Goal: Information Seeking & Learning: Learn about a topic

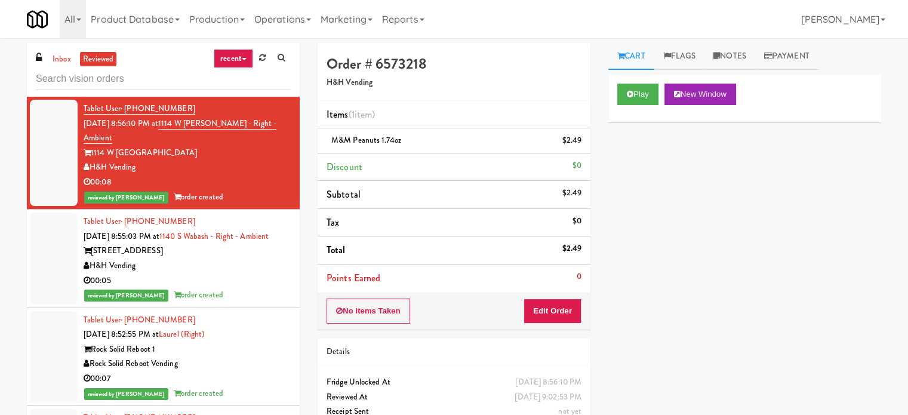
click at [227, 55] on link "recent" at bounding box center [233, 58] width 39 height 19
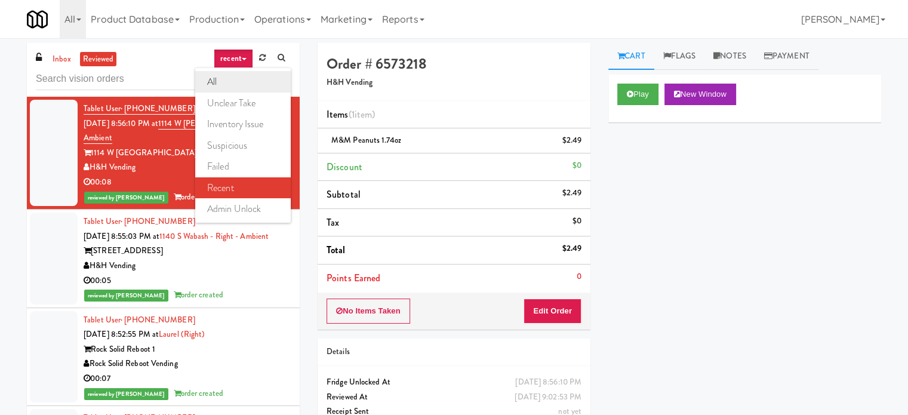
click at [222, 78] on link "all" at bounding box center [242, 81] width 95 height 21
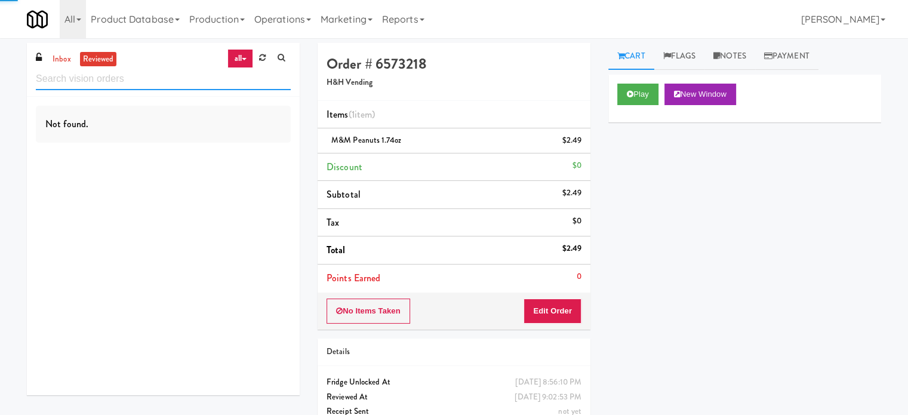
click at [166, 81] on input "text" at bounding box center [163, 79] width 255 height 22
paste input "Lenox Farms Combo"
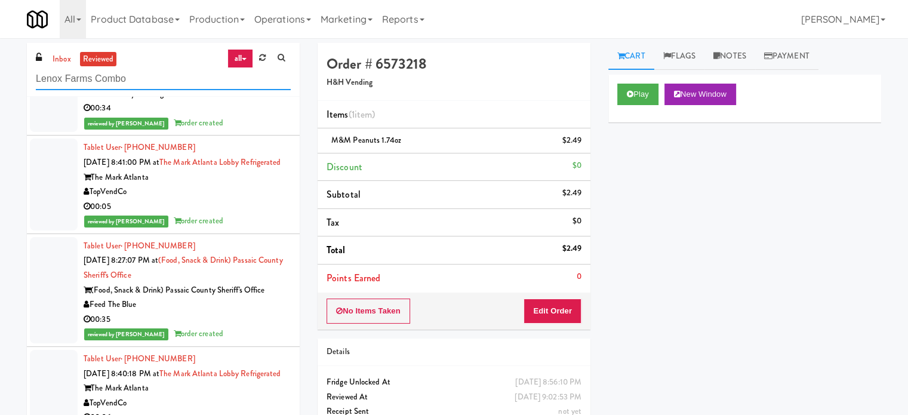
scroll to position [1585, 0]
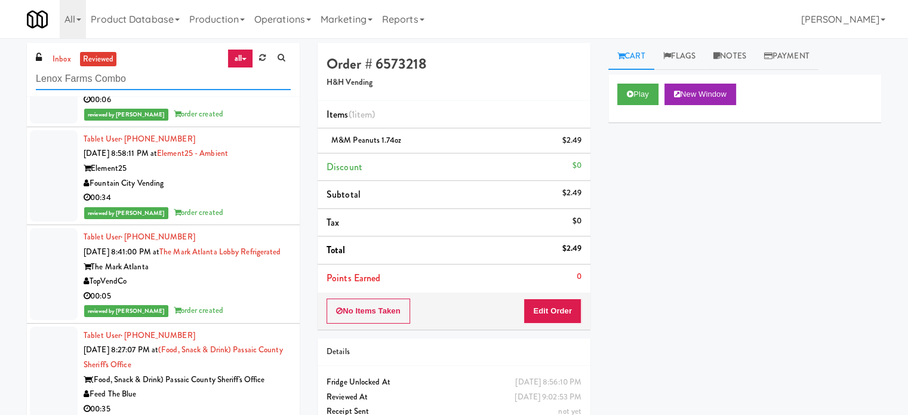
click at [183, 86] on input "Lenox Farms Combo" at bounding box center [163, 79] width 255 height 22
type input "Lenox Farms Combo"
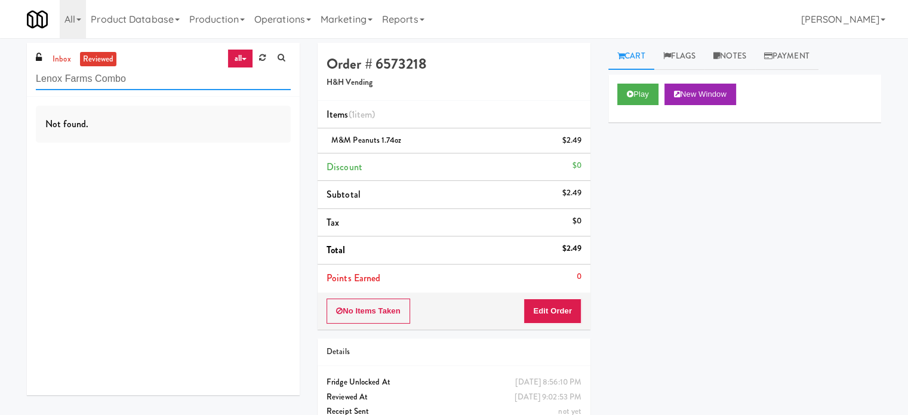
scroll to position [0, 0]
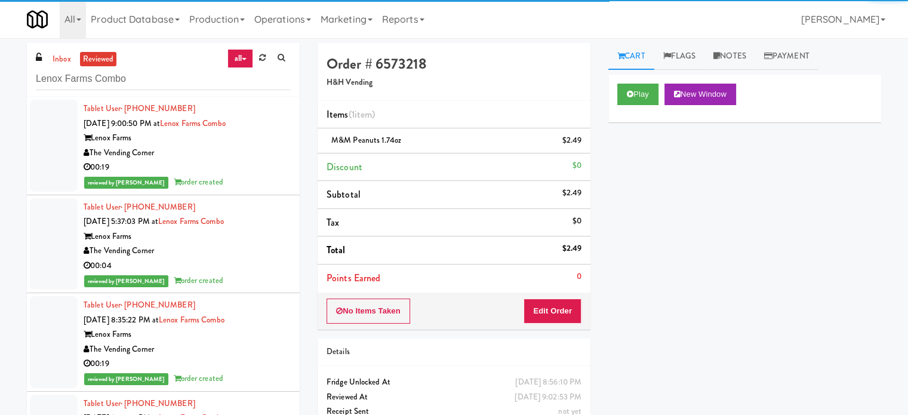
click at [267, 164] on div "00:19" at bounding box center [187, 167] width 207 height 15
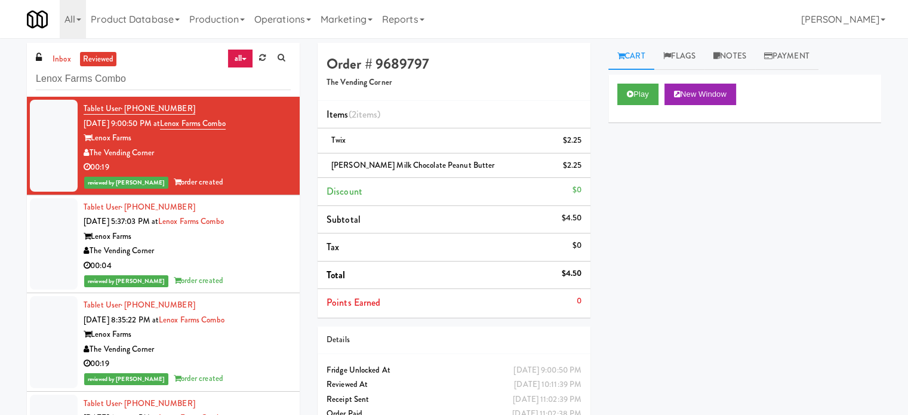
click at [279, 270] on div "00:04" at bounding box center [187, 265] width 207 height 15
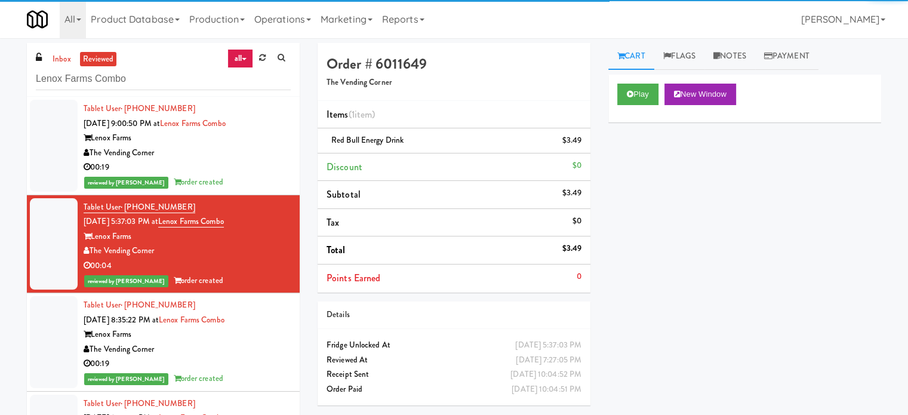
drag, startPoint x: 283, startPoint y: 343, endPoint x: 285, endPoint y: 310, distance: 32.9
click at [285, 345] on li "Tablet User · (617) 212-6839 [DATE] 8:35:22 PM at [GEOGRAPHIC_DATA] Combo Lenox…" at bounding box center [163, 342] width 273 height 98
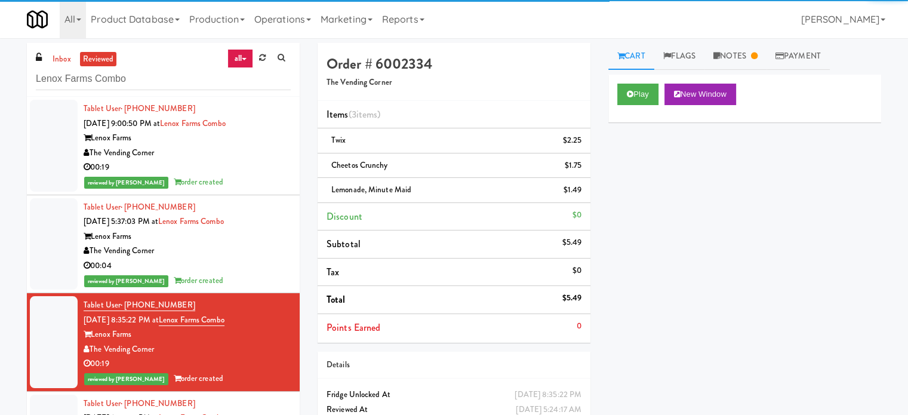
scroll to position [298, 0]
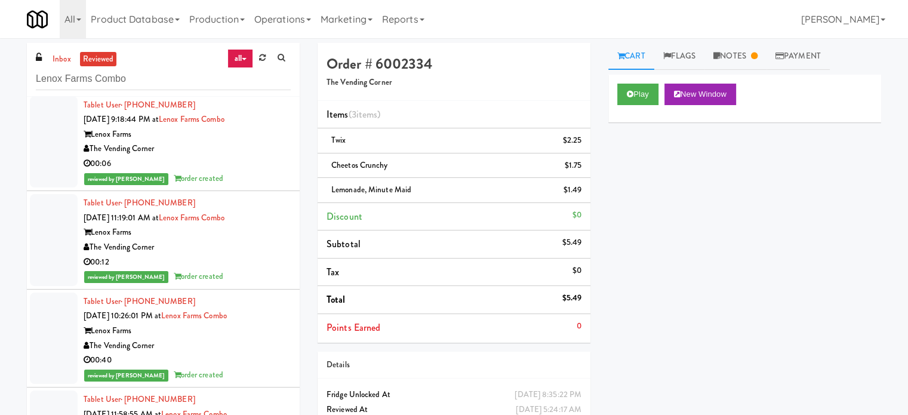
click at [272, 160] on div "00:06" at bounding box center [187, 163] width 207 height 15
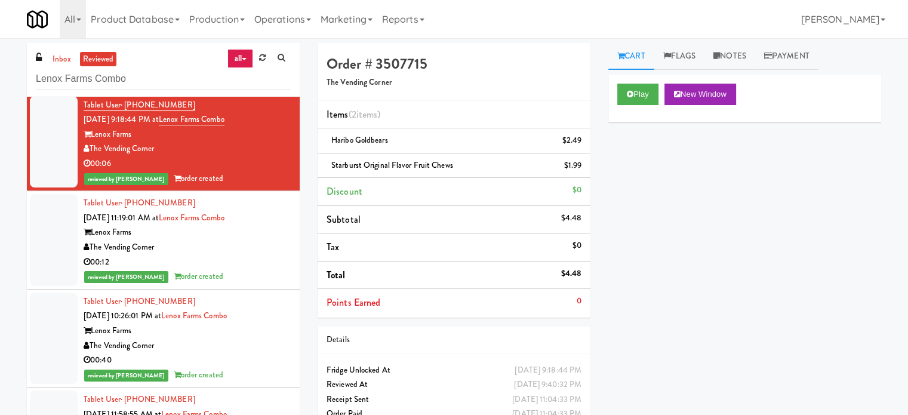
click at [273, 258] on div "00:12" at bounding box center [187, 262] width 207 height 15
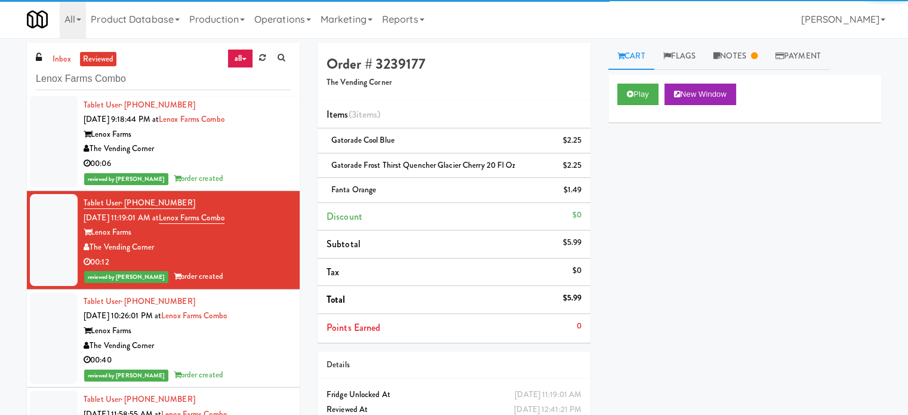
click at [264, 341] on div "The Vending Corner" at bounding box center [187, 345] width 207 height 15
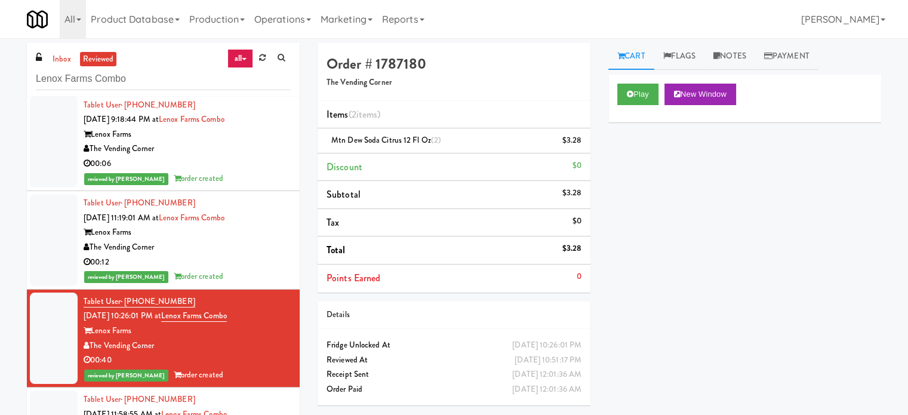
scroll to position [597, 0]
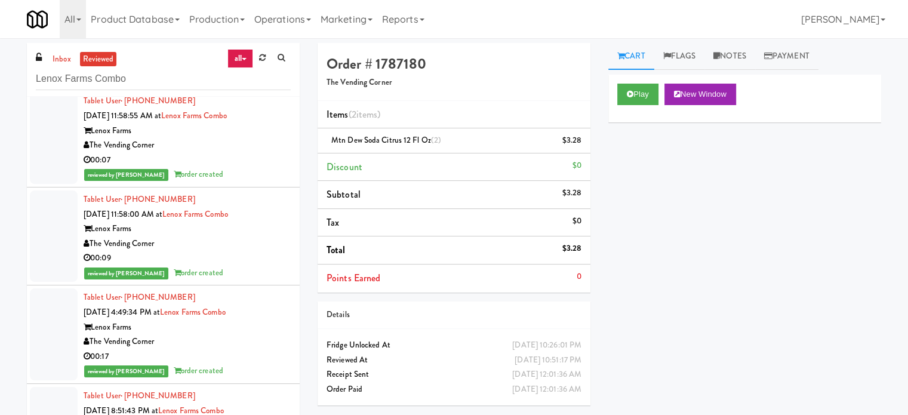
click at [261, 160] on div "00:07" at bounding box center [187, 160] width 207 height 15
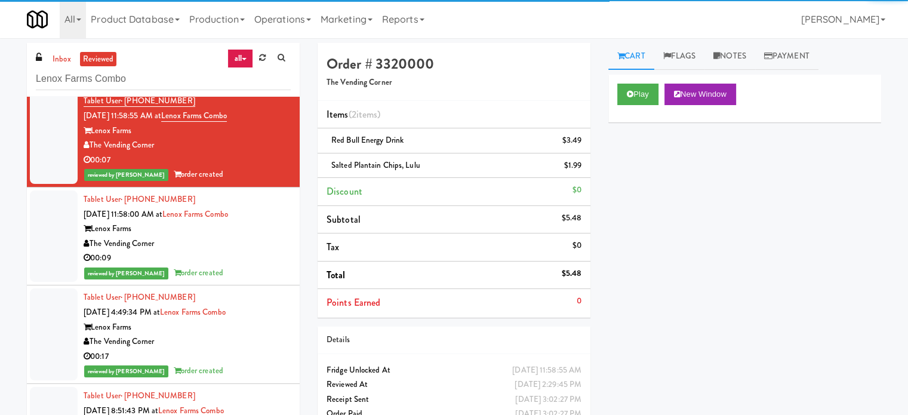
click at [263, 255] on div "00:09" at bounding box center [187, 258] width 207 height 15
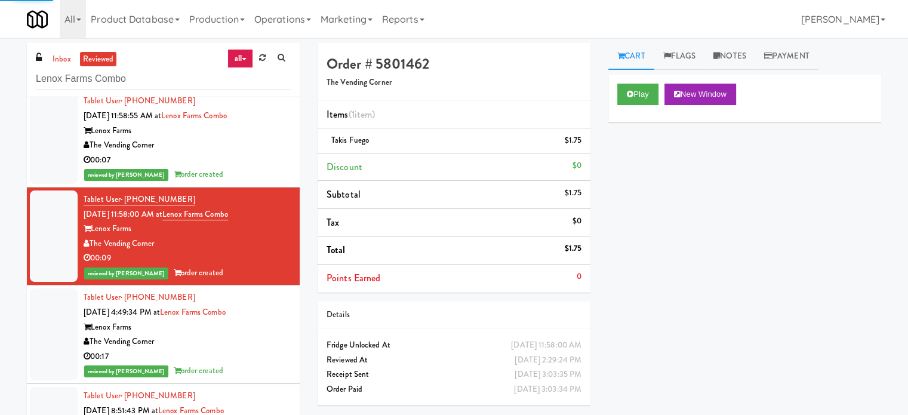
click at [260, 172] on div "reviewed by [PERSON_NAME] A order created" at bounding box center [187, 174] width 207 height 15
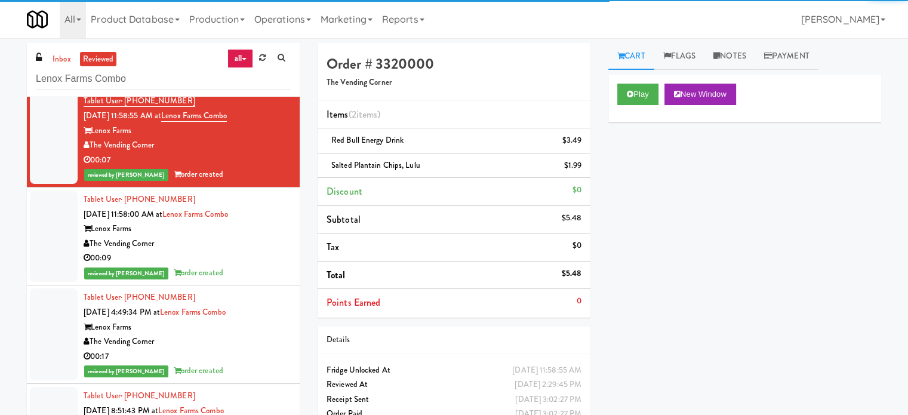
click at [264, 334] on div "The Vending Corner" at bounding box center [187, 341] width 207 height 15
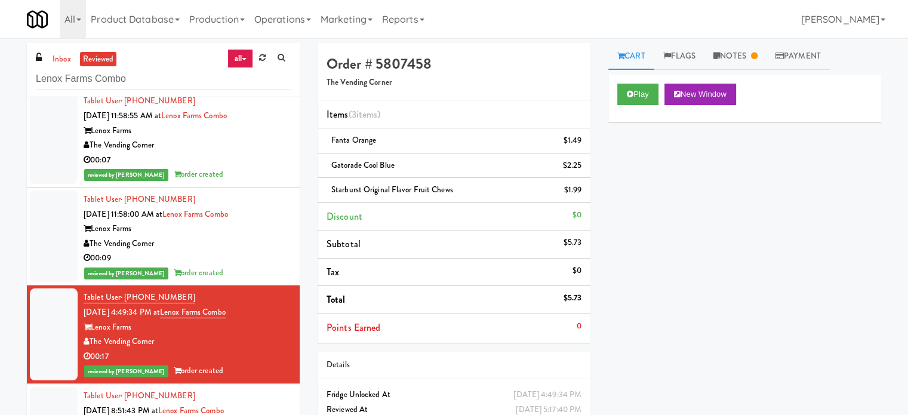
scroll to position [895, 0]
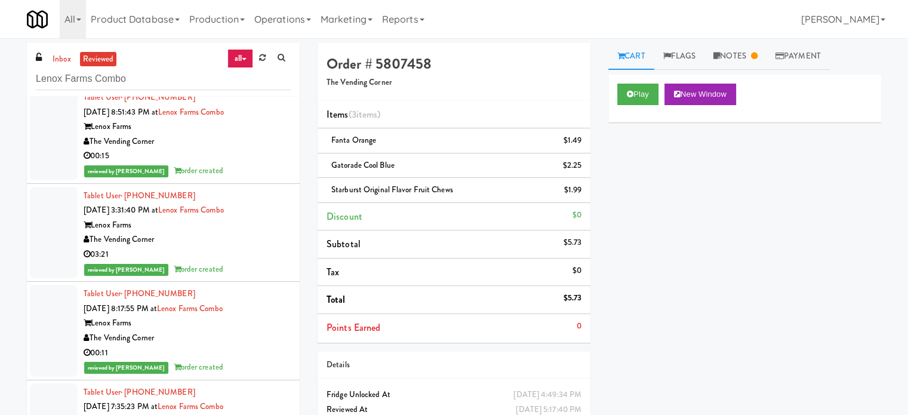
click at [248, 147] on div "The Vending Corner" at bounding box center [187, 141] width 207 height 15
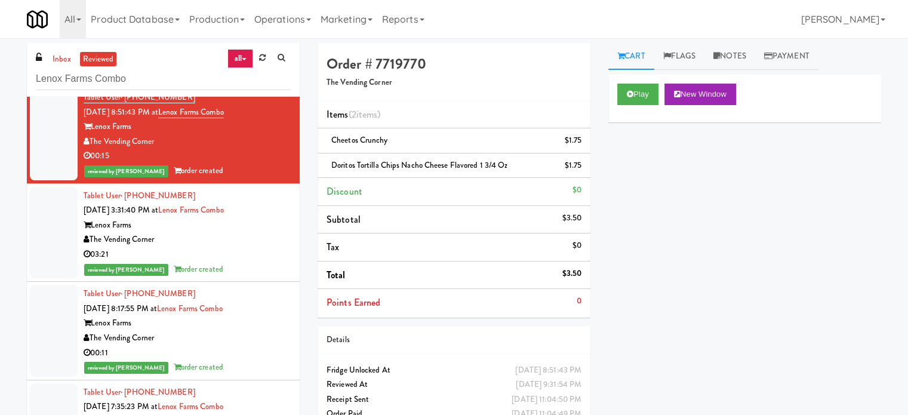
click at [248, 253] on div "03:21" at bounding box center [187, 254] width 207 height 15
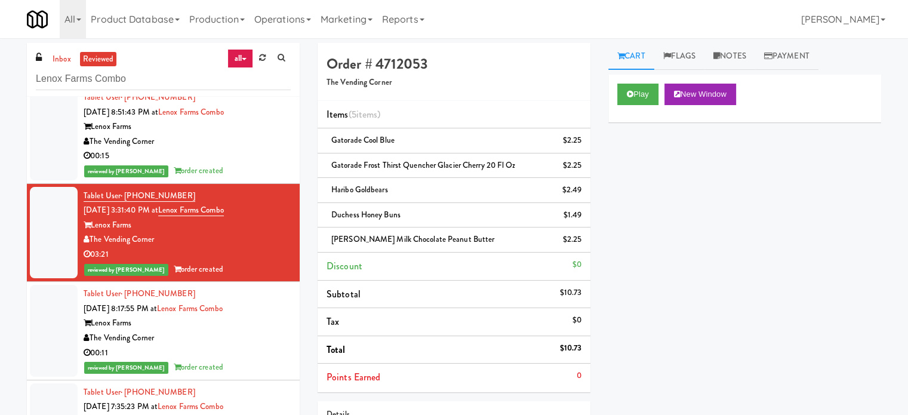
click at [245, 335] on div "The Vending Corner" at bounding box center [187, 338] width 207 height 15
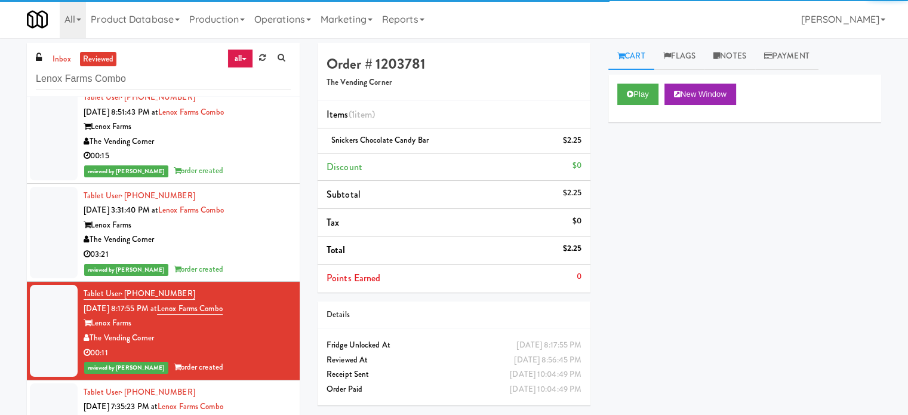
scroll to position [1193, 0]
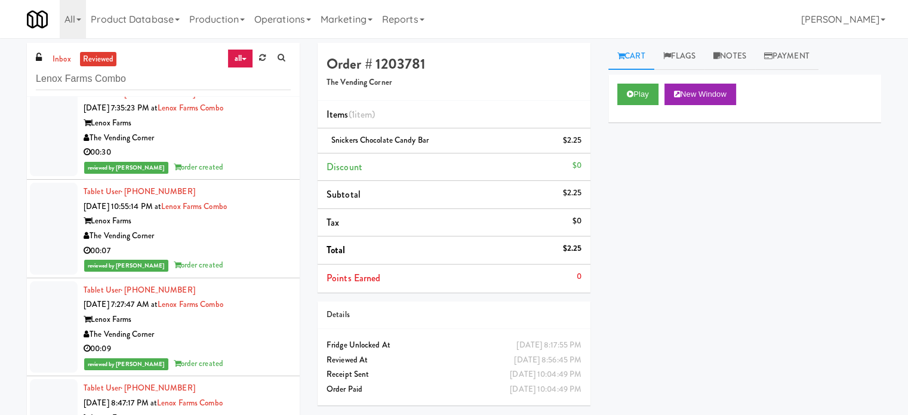
click at [234, 171] on div "reviewed by [PERSON_NAME] order created" at bounding box center [187, 167] width 207 height 15
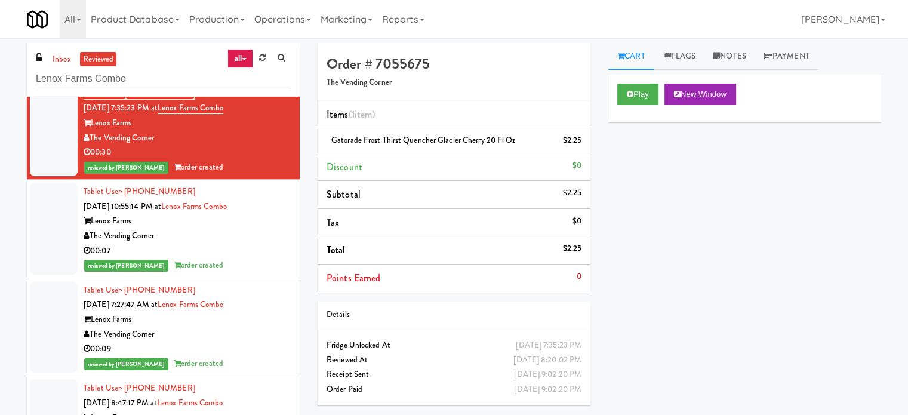
click at [241, 260] on div "reviewed by [PERSON_NAME] order created" at bounding box center [187, 265] width 207 height 15
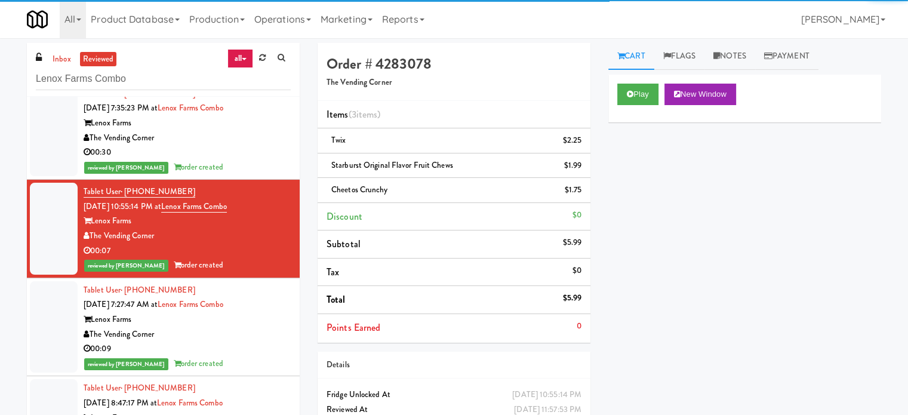
click at [258, 341] on div "00:09" at bounding box center [187, 348] width 207 height 15
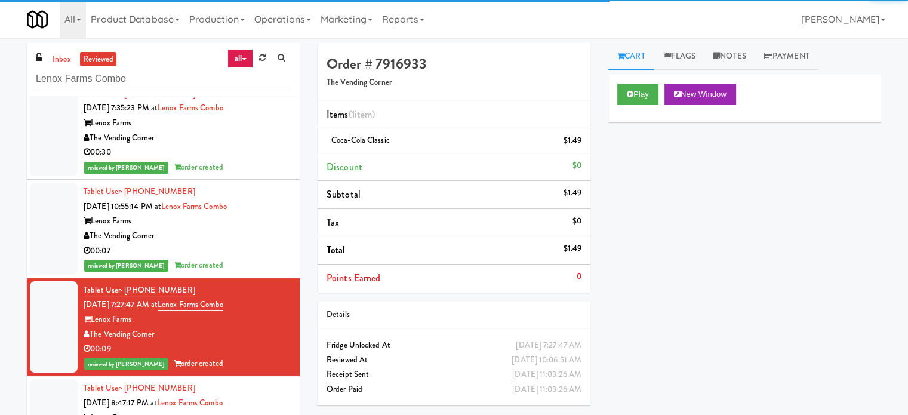
scroll to position [1492, 0]
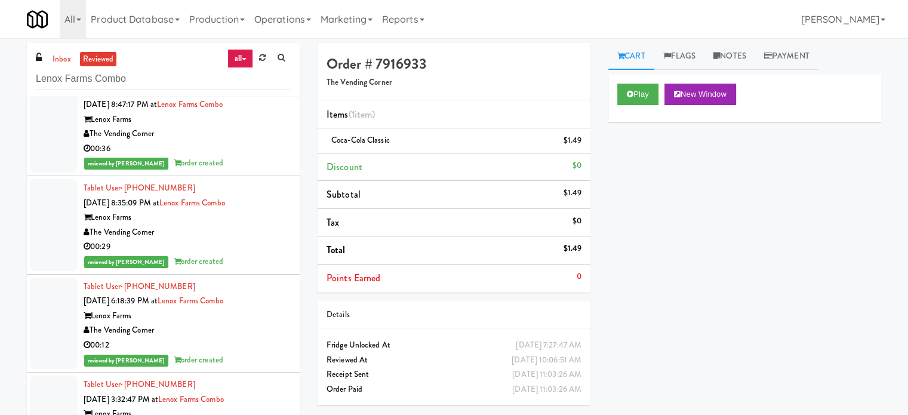
click at [239, 176] on li "Tablet User · (774) 274-9100 [DATE] 8:35:09 PM at [GEOGRAPHIC_DATA] Combo Lenox…" at bounding box center [163, 225] width 273 height 98
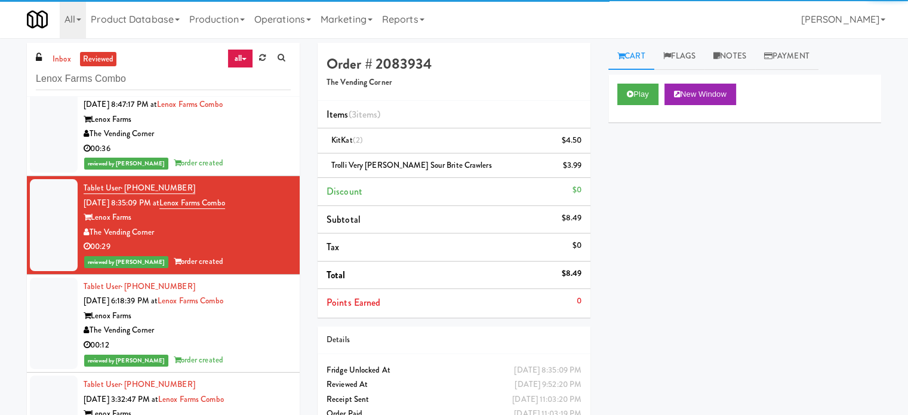
click at [249, 147] on div "00:36" at bounding box center [187, 148] width 207 height 15
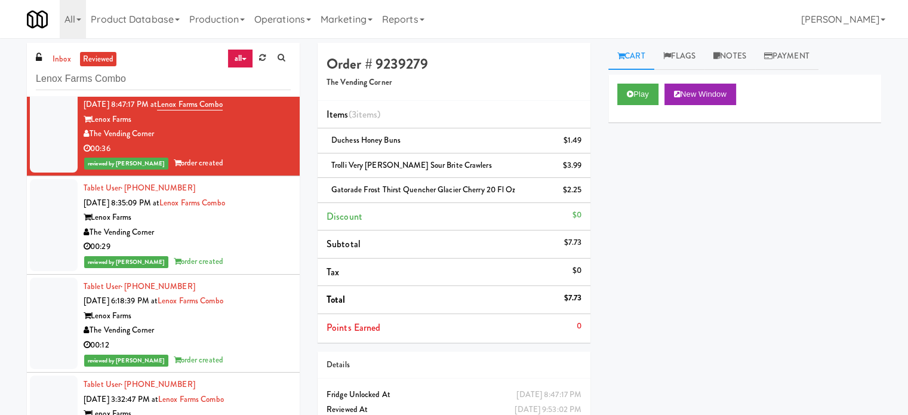
click at [255, 244] on div "00:29" at bounding box center [187, 246] width 207 height 15
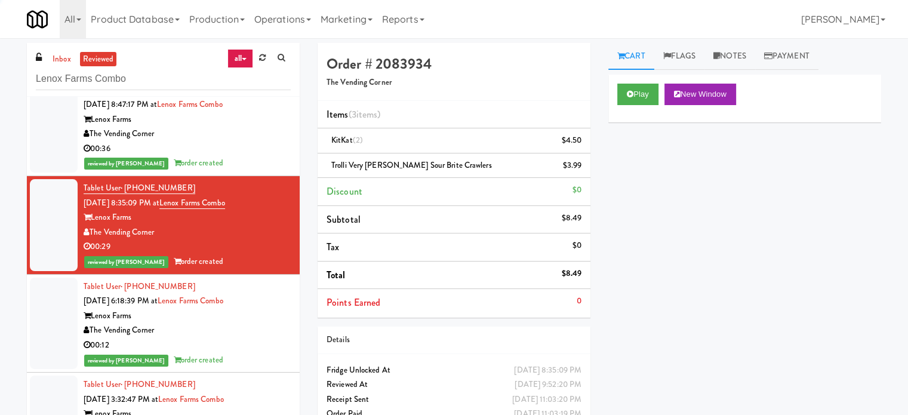
click at [261, 317] on div "Lenox Farms" at bounding box center [187, 315] width 207 height 15
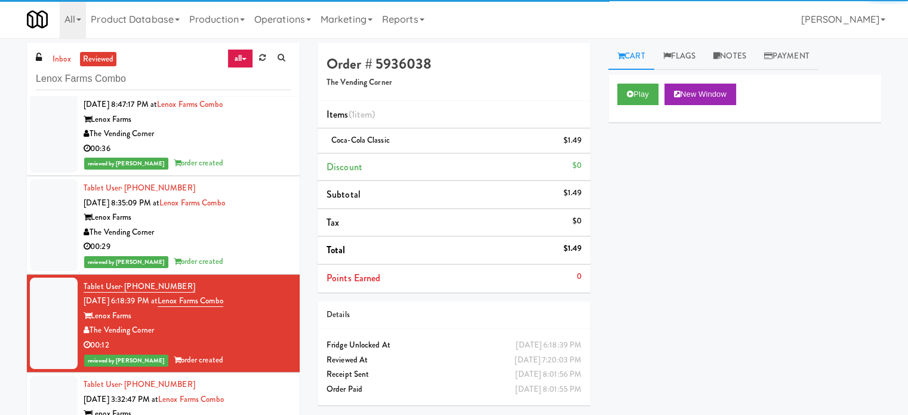
click at [266, 240] on div "00:29" at bounding box center [187, 246] width 207 height 15
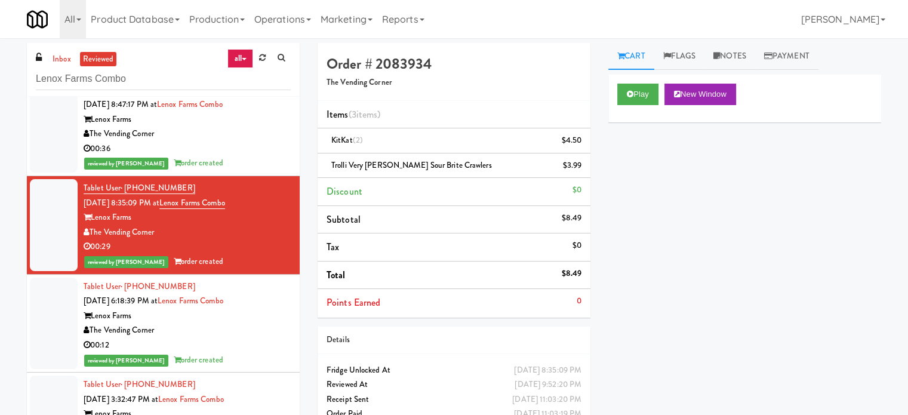
scroll to position [1790, 0]
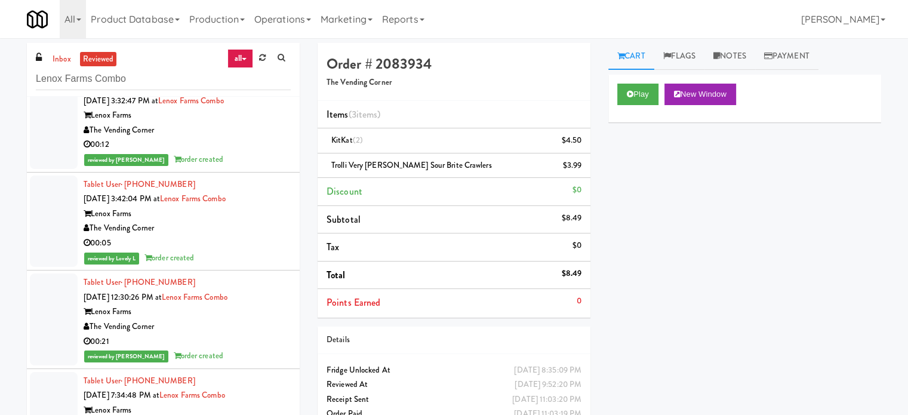
click at [251, 147] on div "00:12" at bounding box center [187, 144] width 207 height 15
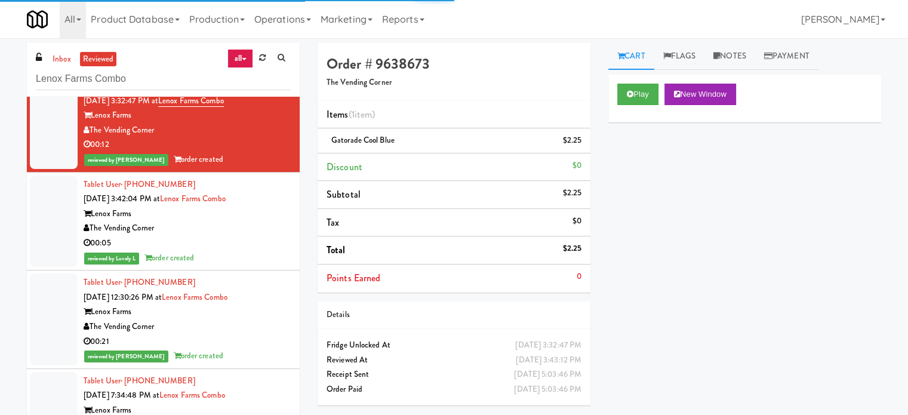
click at [255, 221] on div "The Vending Corner" at bounding box center [187, 228] width 207 height 15
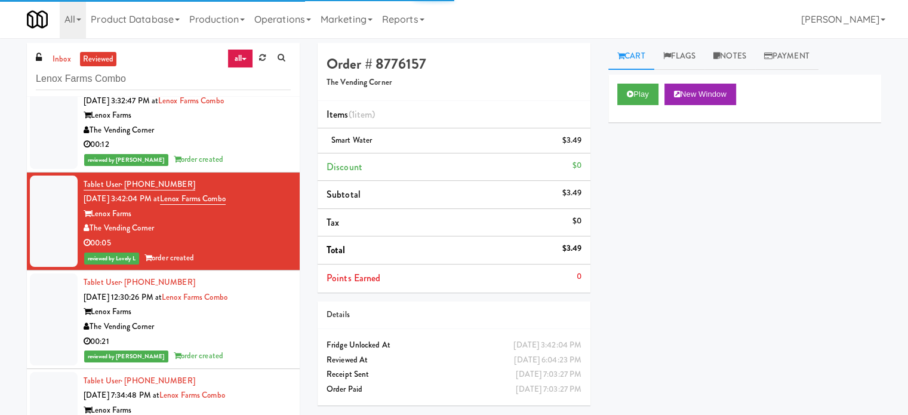
click at [269, 319] on div "The Vending Corner" at bounding box center [187, 326] width 207 height 15
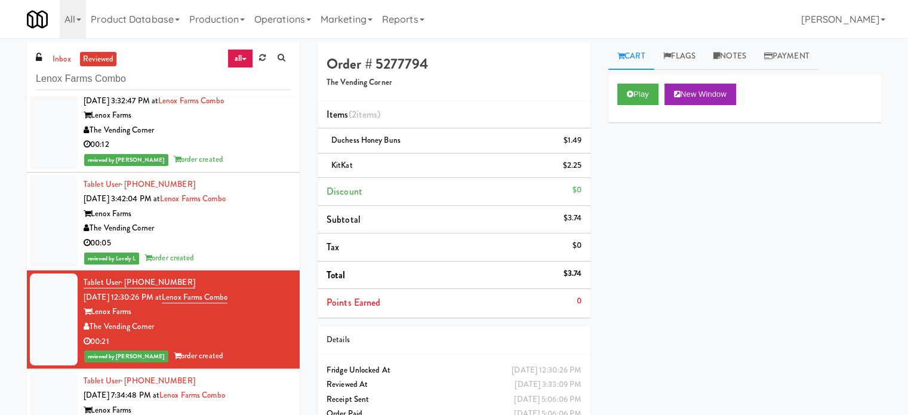
scroll to position [2088, 0]
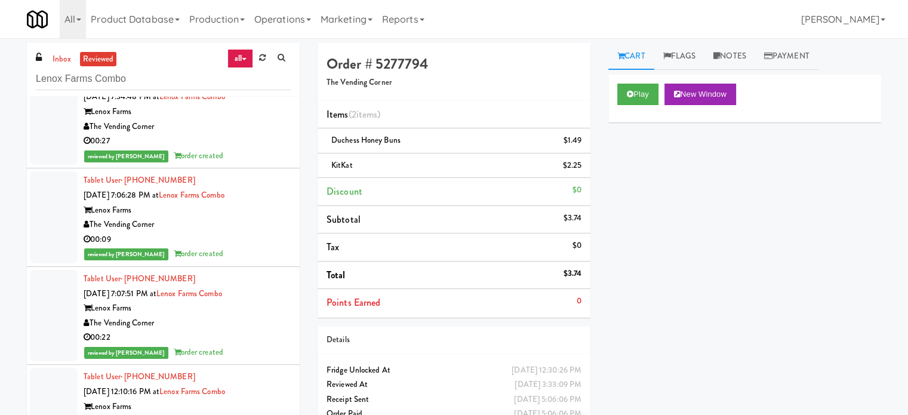
click at [246, 149] on div "reviewed by [PERSON_NAME] order created" at bounding box center [187, 156] width 207 height 15
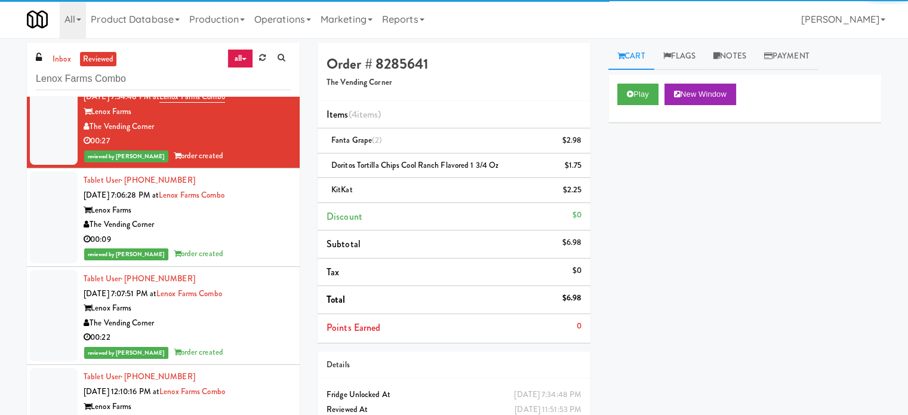
click at [255, 253] on div "reviewed by [PERSON_NAME] order created" at bounding box center [187, 253] width 207 height 15
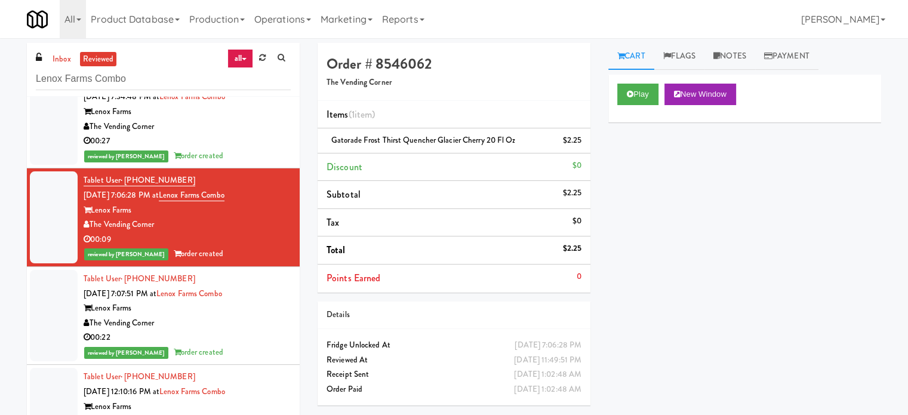
click at [263, 322] on div "The Vending Corner" at bounding box center [187, 323] width 207 height 15
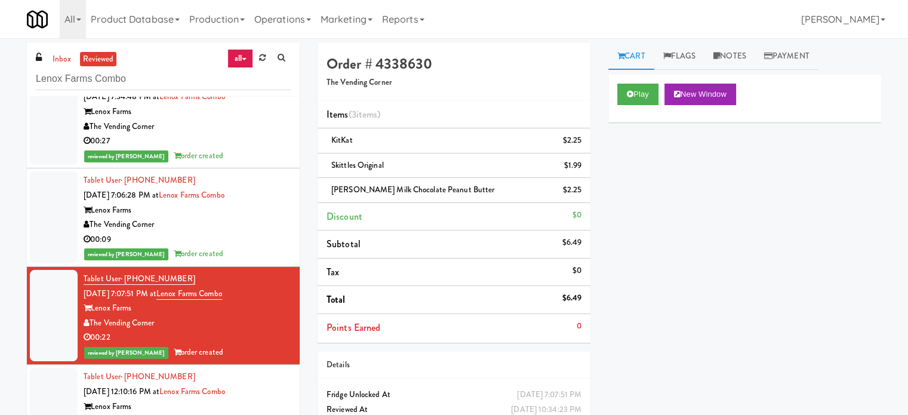
scroll to position [2387, 0]
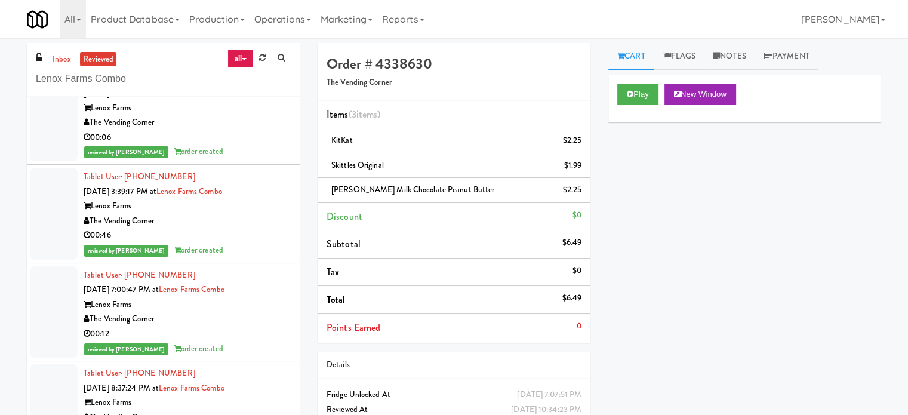
click at [260, 135] on div "00:06" at bounding box center [187, 137] width 207 height 15
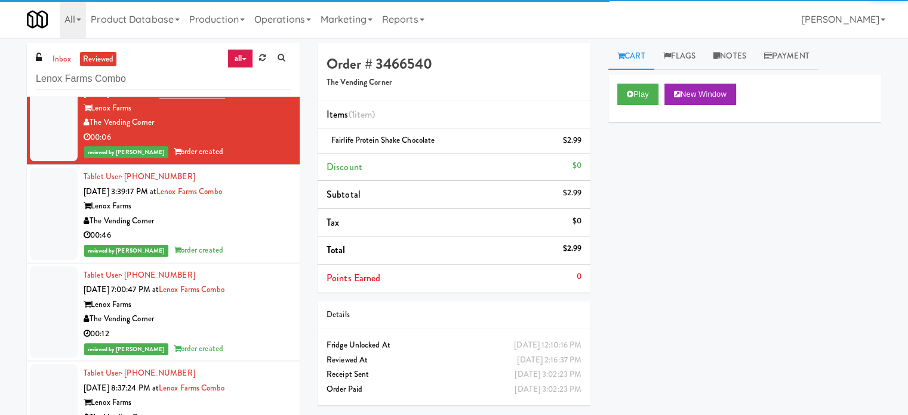
drag, startPoint x: 253, startPoint y: 240, endPoint x: 254, endPoint y: 248, distance: 7.8
click at [253, 241] on div "Tablet User · (857) 222-2916 [DATE] 3:39:17 PM at [GEOGRAPHIC_DATA] Combo Lenox…" at bounding box center [187, 213] width 207 height 88
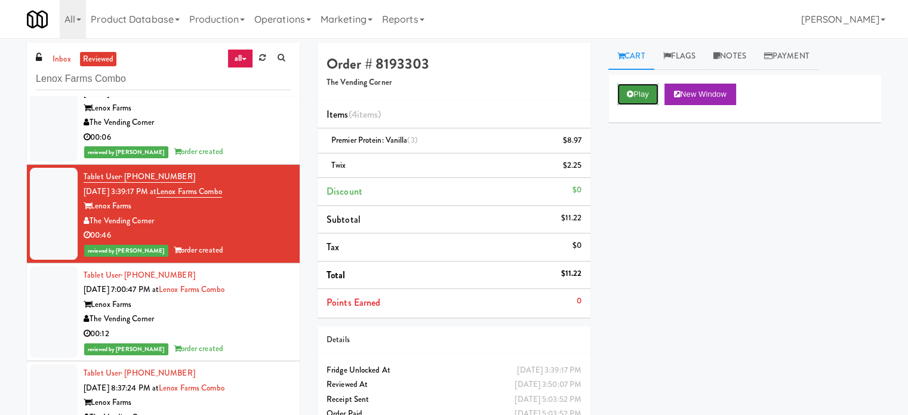
click at [633, 97] on button "Play" at bounding box center [637, 94] width 41 height 21
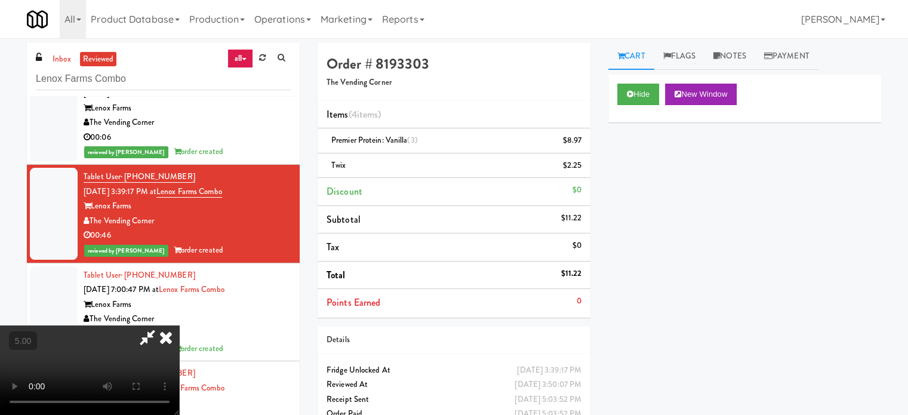
click at [179, 325] on video at bounding box center [89, 369] width 179 height 89
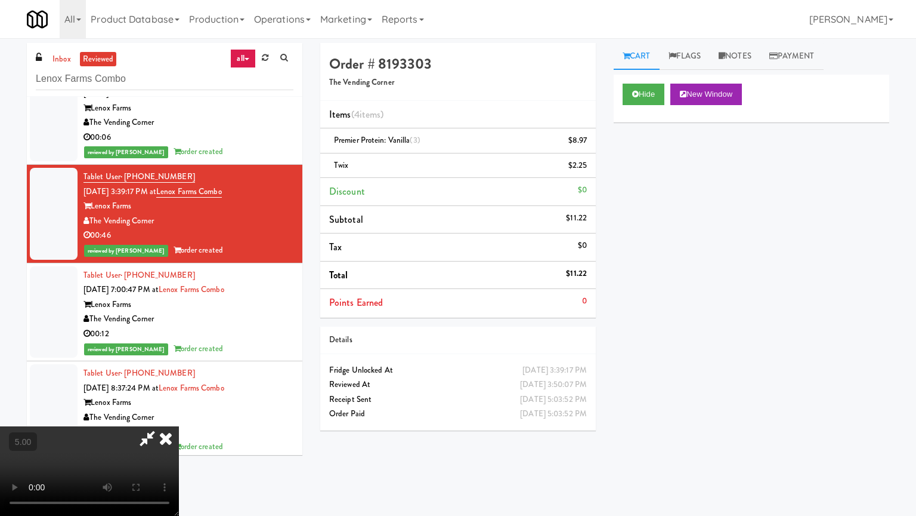
click at [179, 414] on video at bounding box center [89, 470] width 179 height 89
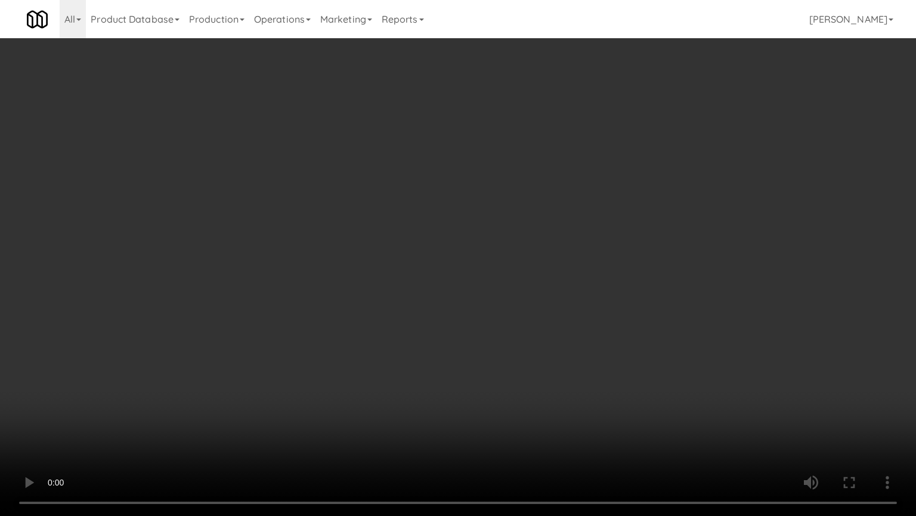
click at [390, 282] on video at bounding box center [458, 258] width 916 height 516
click at [390, 279] on video at bounding box center [458, 258] width 916 height 516
drag, startPoint x: 364, startPoint y: 260, endPoint x: 381, endPoint y: 236, distance: 28.6
click at [364, 259] on video at bounding box center [458, 258] width 916 height 516
click at [383, 223] on video at bounding box center [458, 258] width 916 height 516
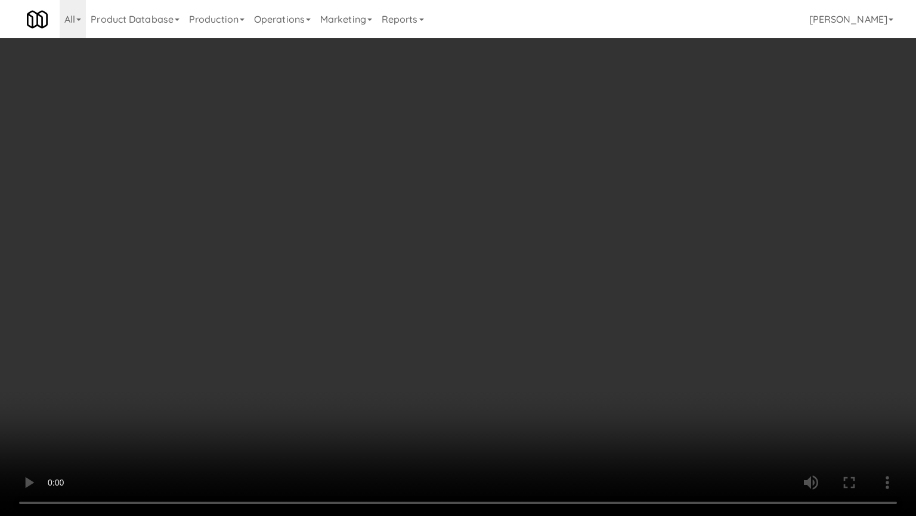
click at [384, 223] on video at bounding box center [458, 258] width 916 height 516
click at [385, 221] on video at bounding box center [458, 258] width 916 height 516
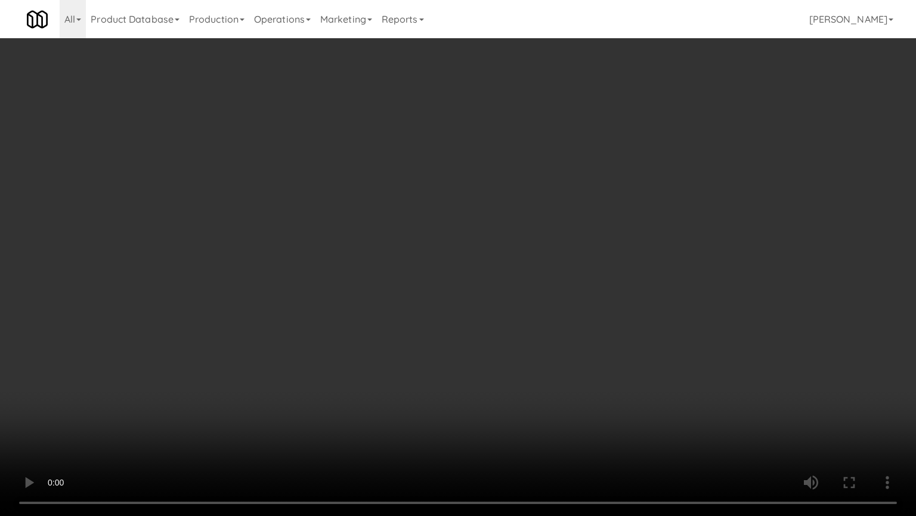
click at [385, 221] on video at bounding box center [458, 258] width 916 height 516
click at [394, 208] on video at bounding box center [458, 258] width 916 height 516
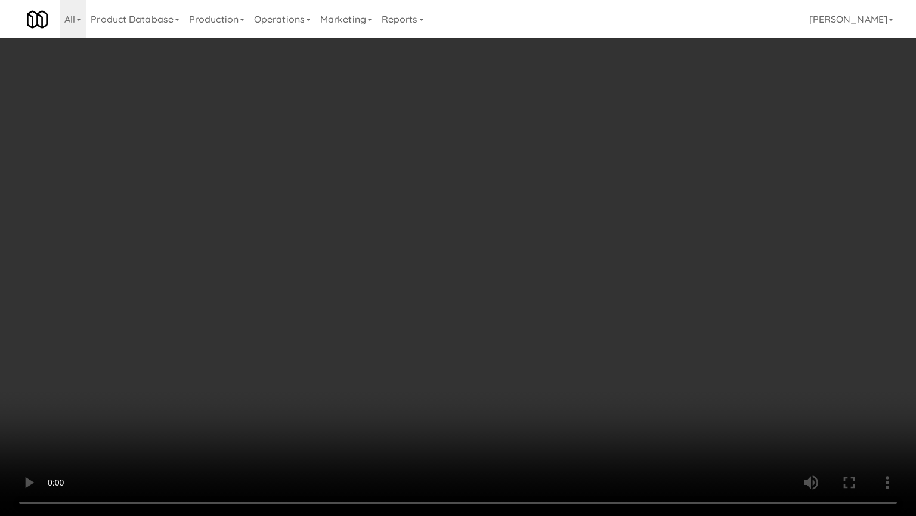
click at [394, 208] on video at bounding box center [458, 258] width 916 height 516
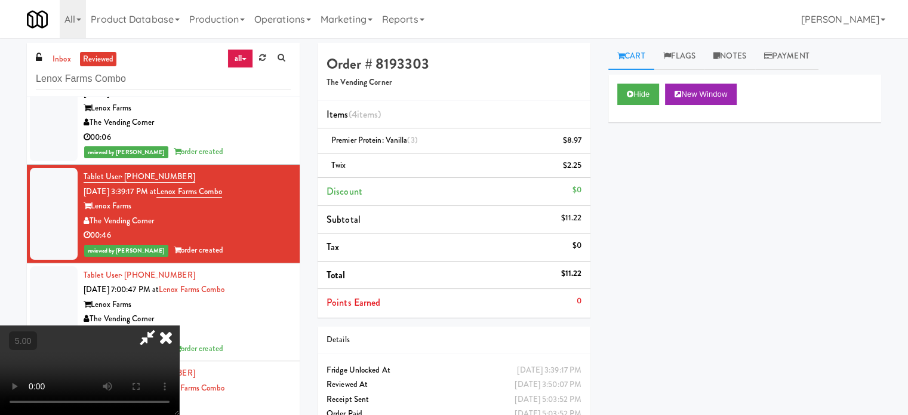
click at [161, 325] on icon at bounding box center [147, 337] width 27 height 24
click at [179, 325] on video at bounding box center [89, 369] width 179 height 89
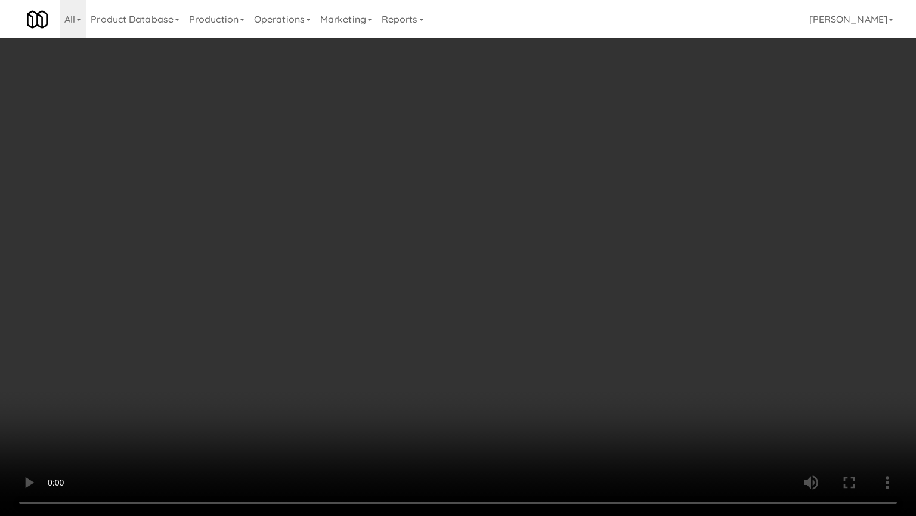
drag, startPoint x: 174, startPoint y: 404, endPoint x: 270, endPoint y: 337, distance: 117.0
click at [174, 404] on video at bounding box center [458, 258] width 916 height 516
click at [376, 291] on video at bounding box center [458, 258] width 916 height 516
click at [377, 291] on video at bounding box center [458, 258] width 916 height 516
drag, startPoint x: 504, startPoint y: 415, endPoint x: 401, endPoint y: 356, distance: 119.2
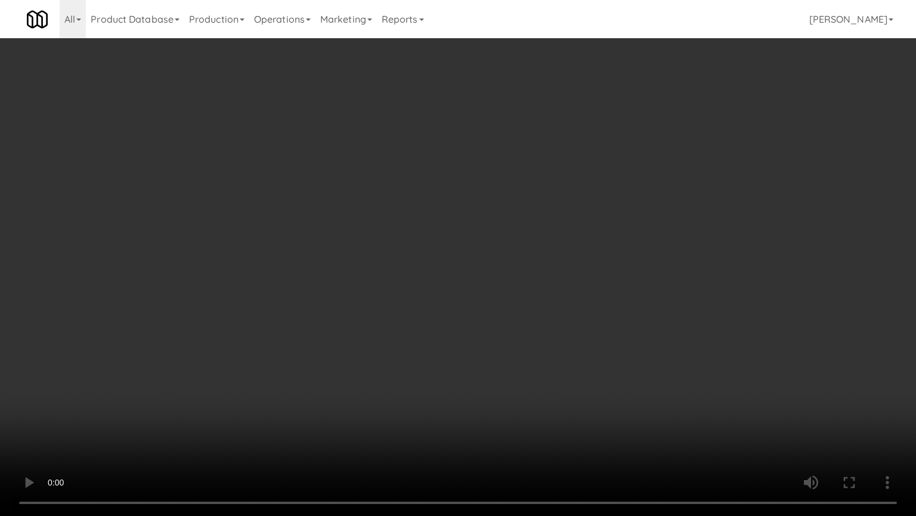
click at [504, 414] on video at bounding box center [458, 258] width 916 height 516
click at [398, 353] on video at bounding box center [458, 258] width 916 height 516
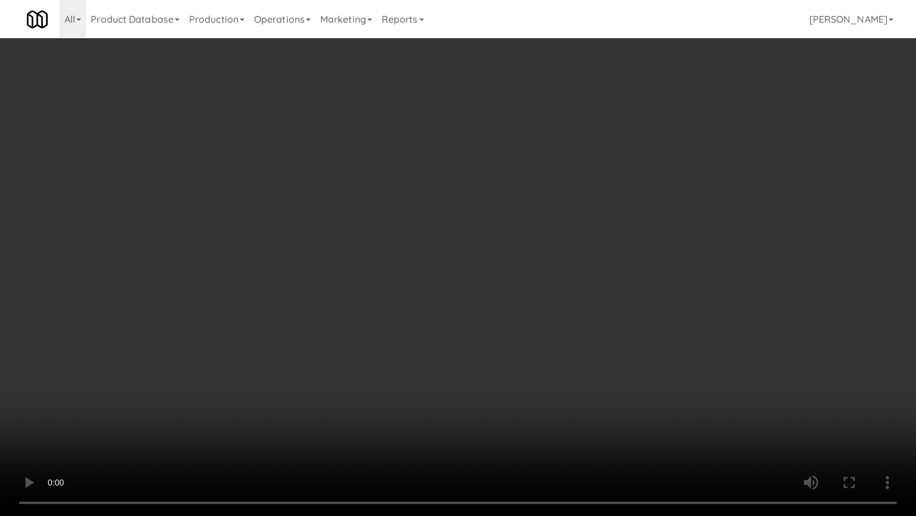
click at [398, 353] on video at bounding box center [458, 258] width 916 height 516
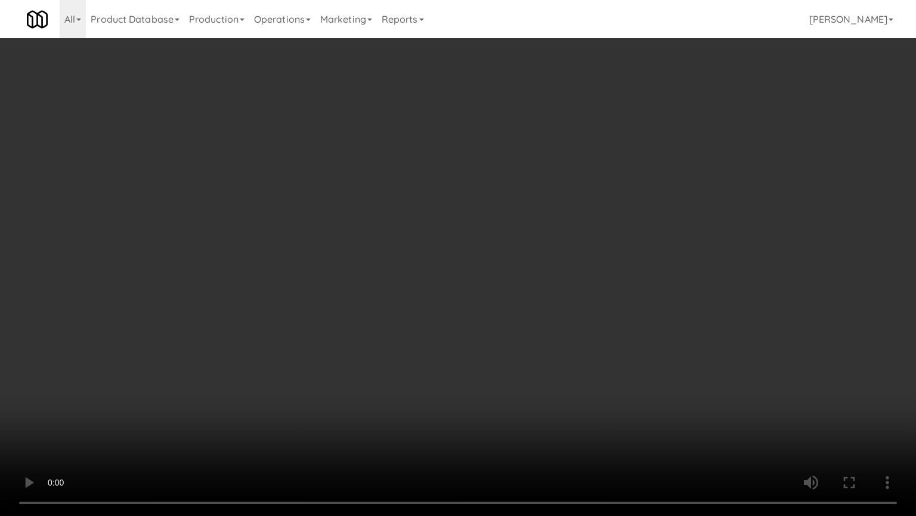
click at [398, 353] on video at bounding box center [458, 258] width 916 height 516
click at [398, 352] on video at bounding box center [458, 258] width 916 height 516
click at [405, 337] on video at bounding box center [458, 258] width 916 height 516
click at [406, 332] on video at bounding box center [458, 258] width 916 height 516
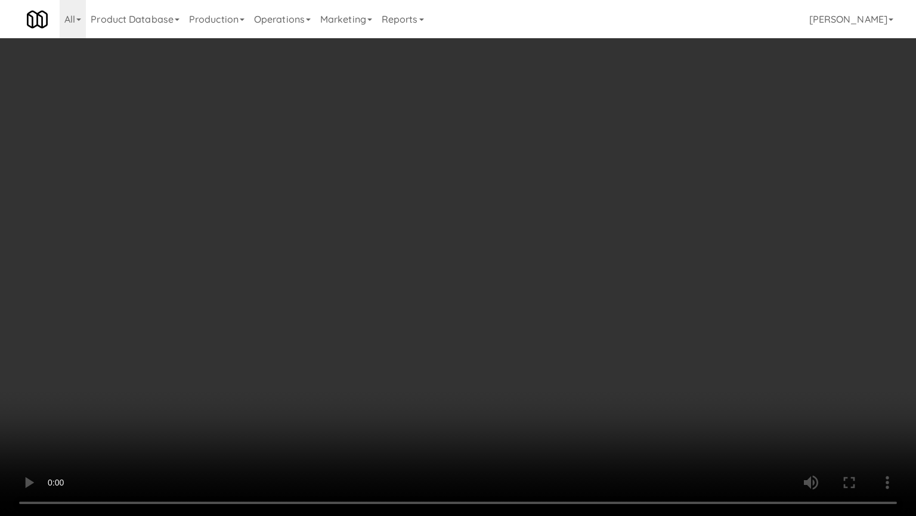
click at [403, 283] on video at bounding box center [458, 258] width 916 height 516
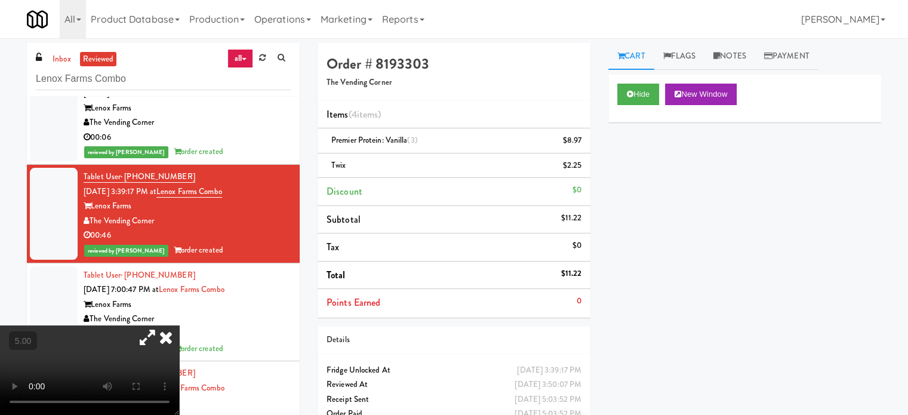
click at [179, 325] on icon at bounding box center [166, 337] width 26 height 24
